Goal: Transaction & Acquisition: Purchase product/service

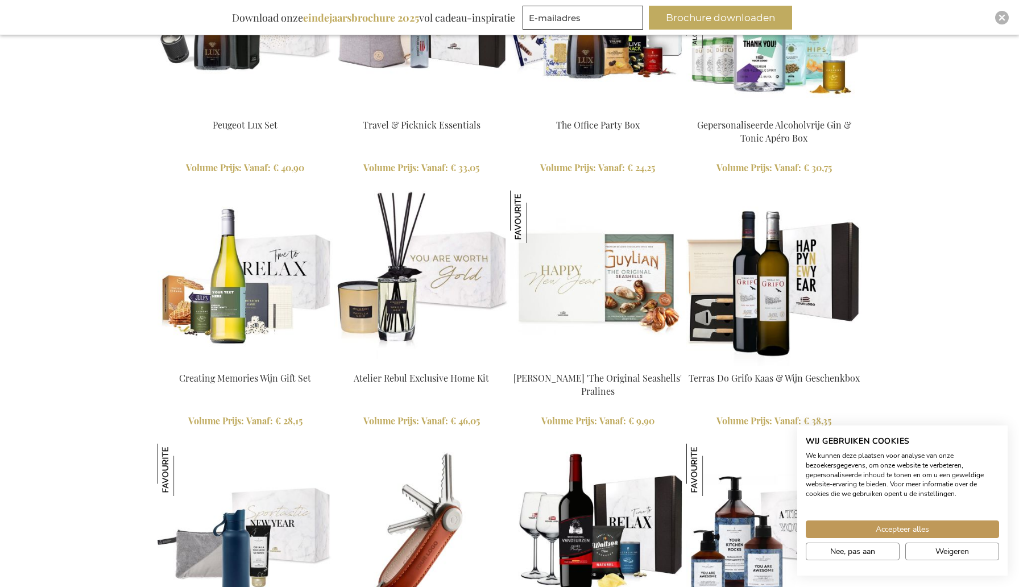
scroll to position [1288, 0]
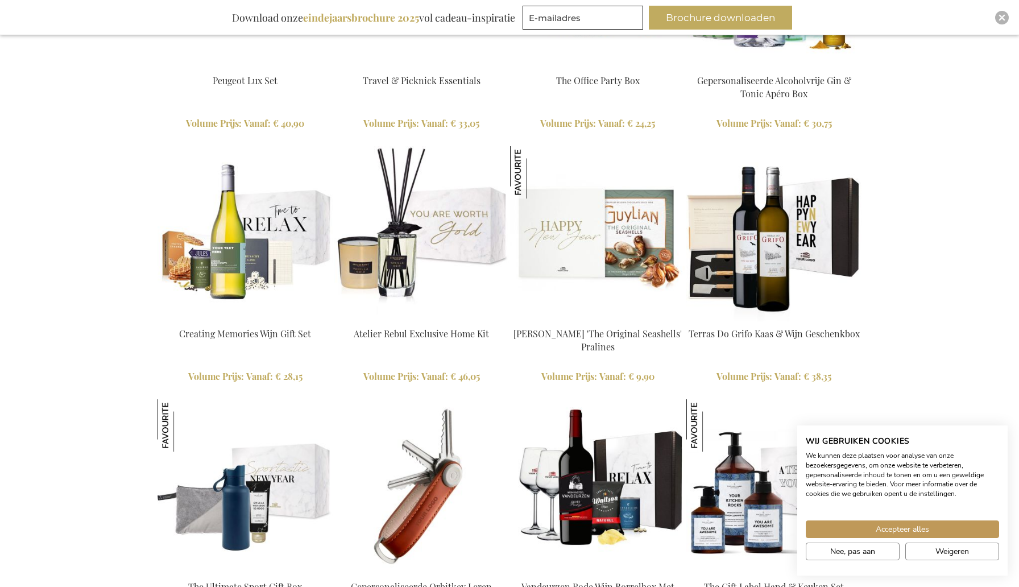
click at [236, 267] on img at bounding box center [244, 233] width 175 height 175
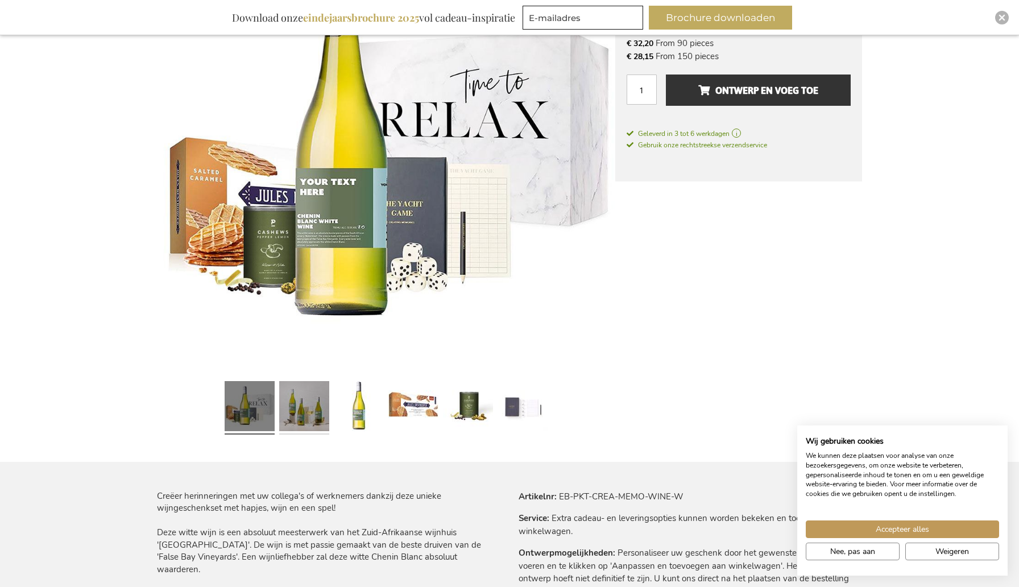
click at [297, 413] on link at bounding box center [304, 407] width 50 height 63
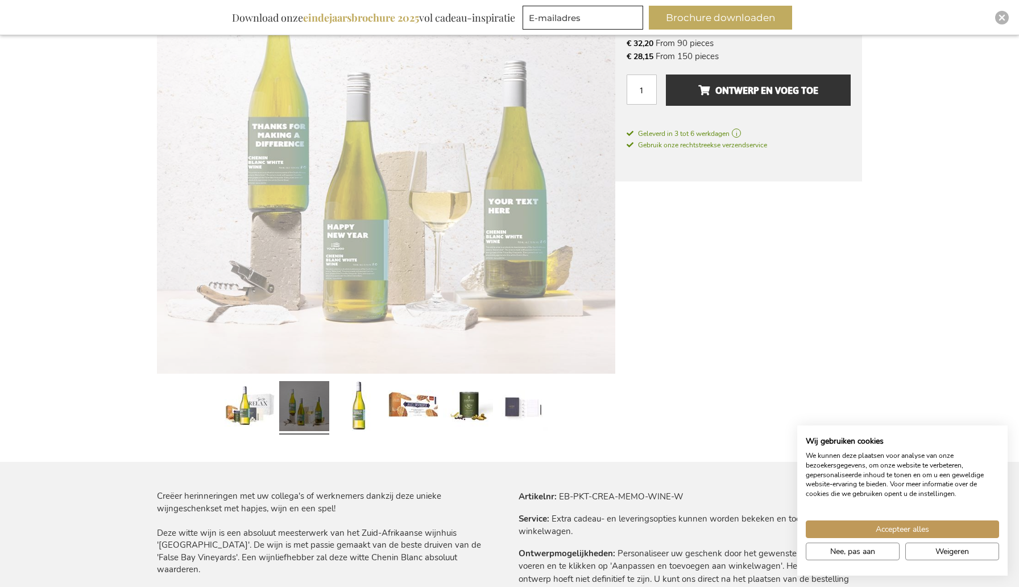
scroll to position [272, 0]
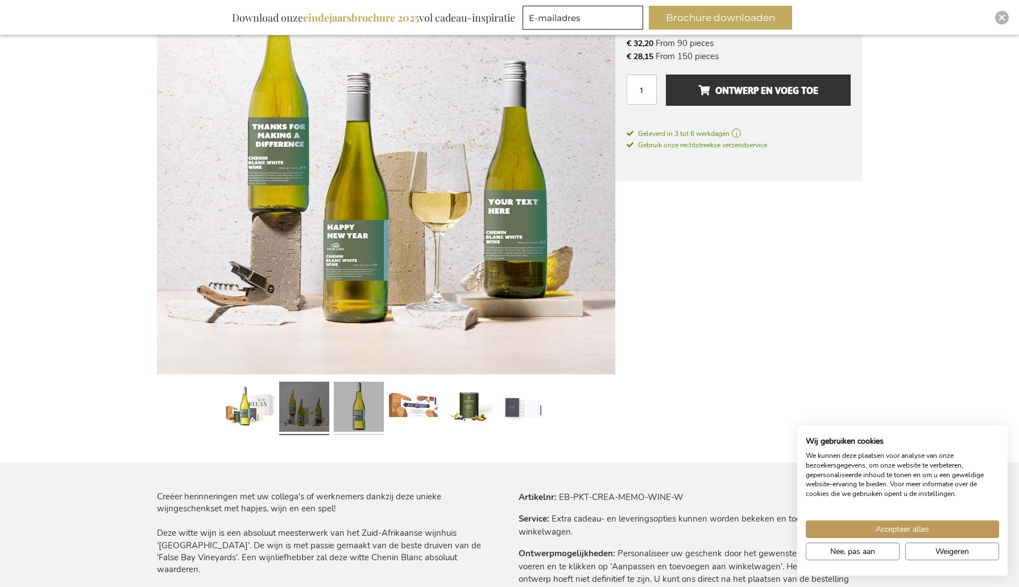
click at [357, 413] on link at bounding box center [359, 408] width 50 height 63
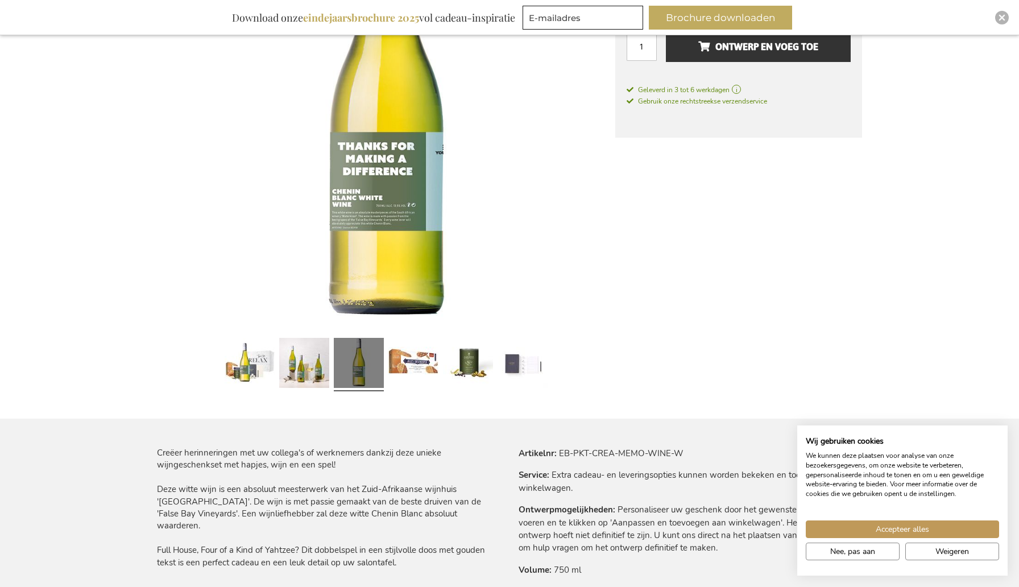
scroll to position [317, 0]
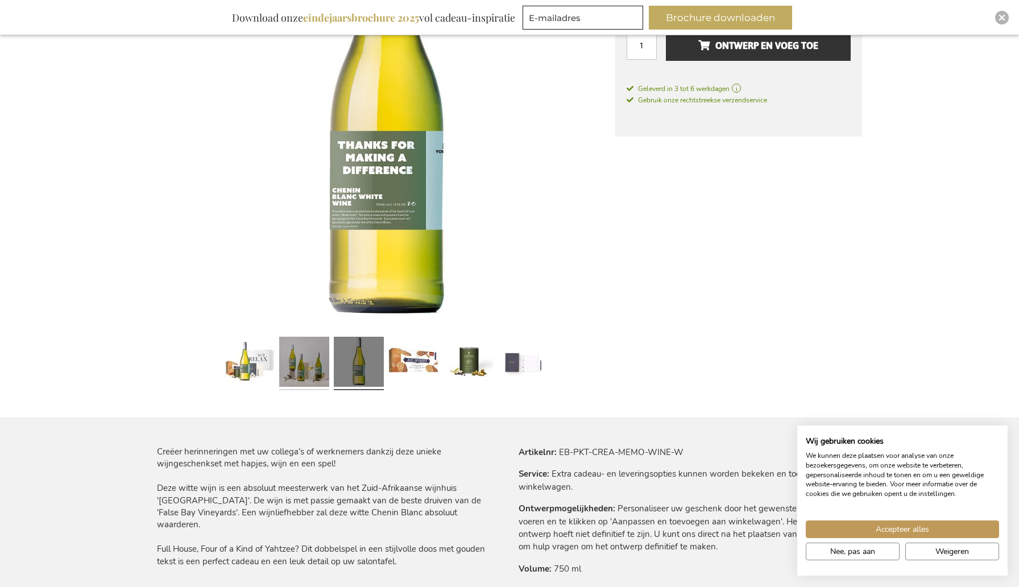
click at [296, 372] on link at bounding box center [304, 363] width 50 height 63
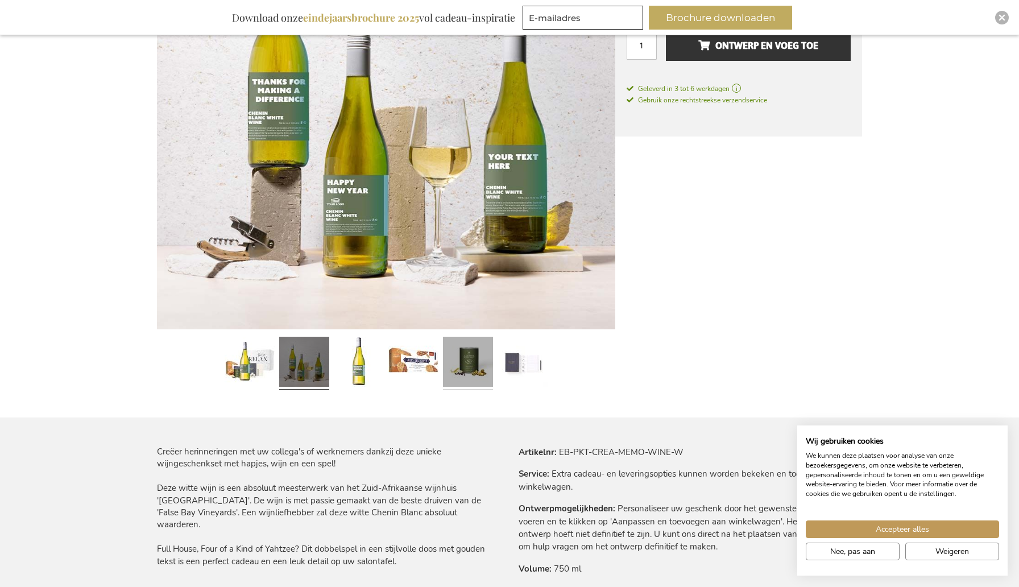
click at [484, 362] on link at bounding box center [468, 363] width 50 height 63
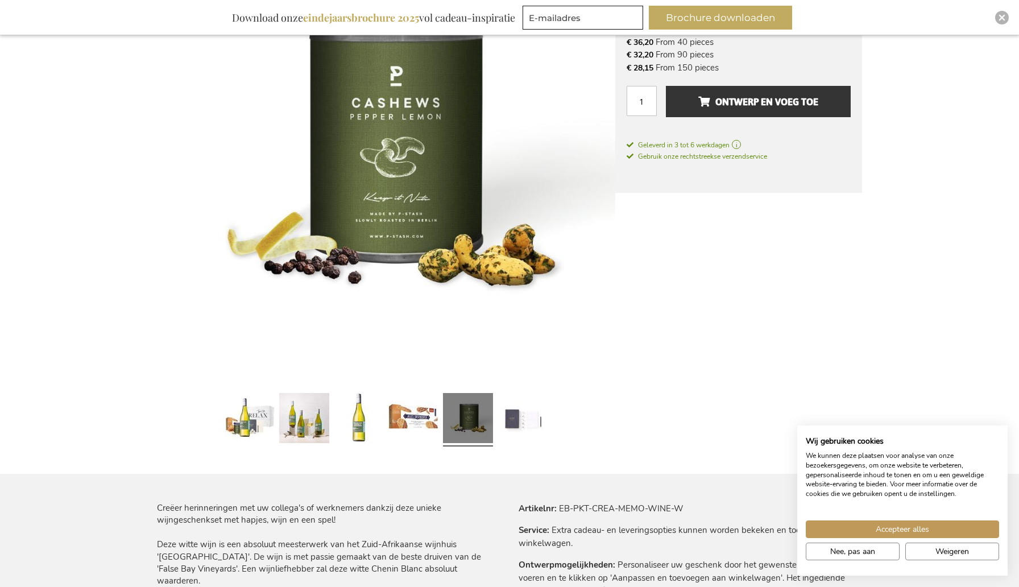
scroll to position [190, 0]
